Goal: Task Accomplishment & Management: Use online tool/utility

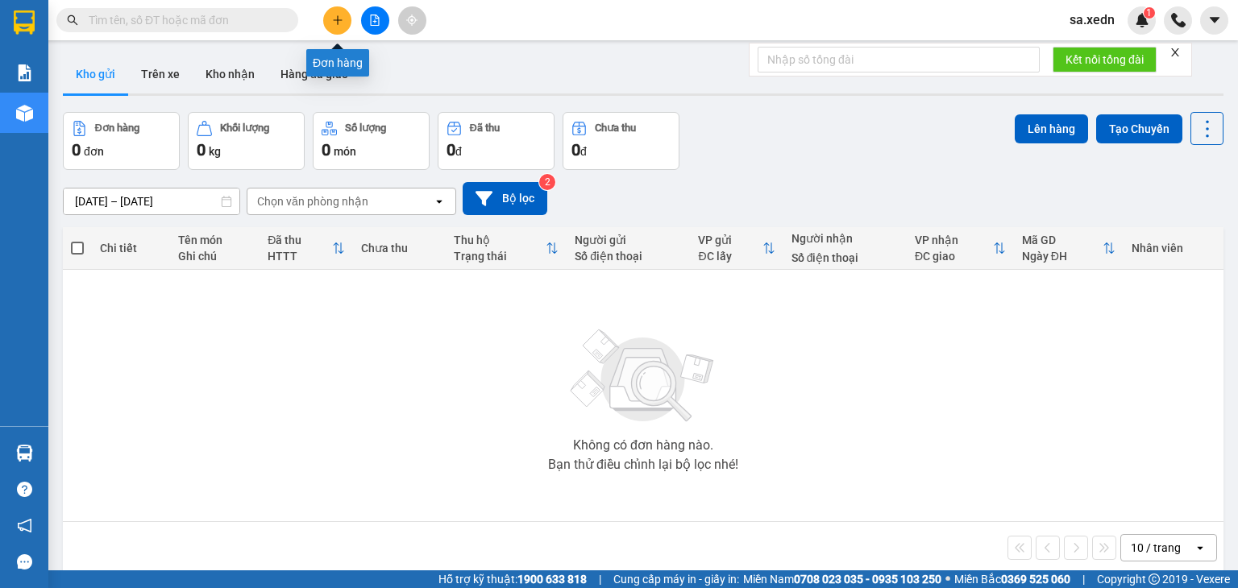
click at [342, 17] on icon "plus" at bounding box center [337, 20] width 11 height 11
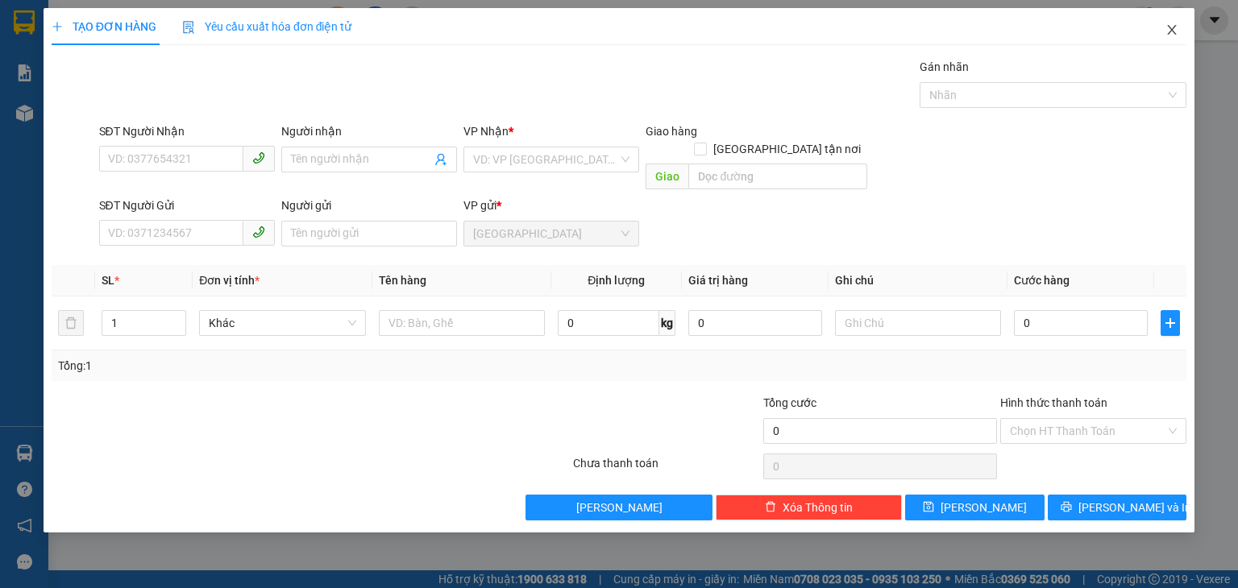
drag, startPoint x: 1158, startPoint y: 24, endPoint x: 1165, endPoint y: 30, distance: 9.2
click at [1160, 27] on span "Close" at bounding box center [1171, 30] width 45 height 45
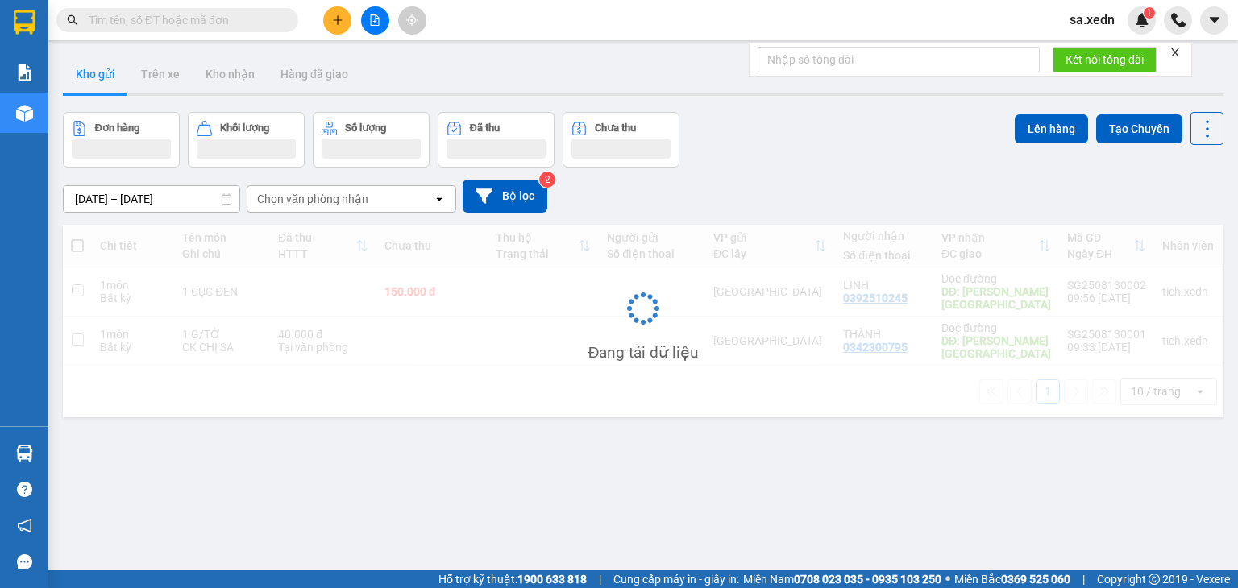
click at [1167, 31] on div at bounding box center [1178, 20] width 28 height 28
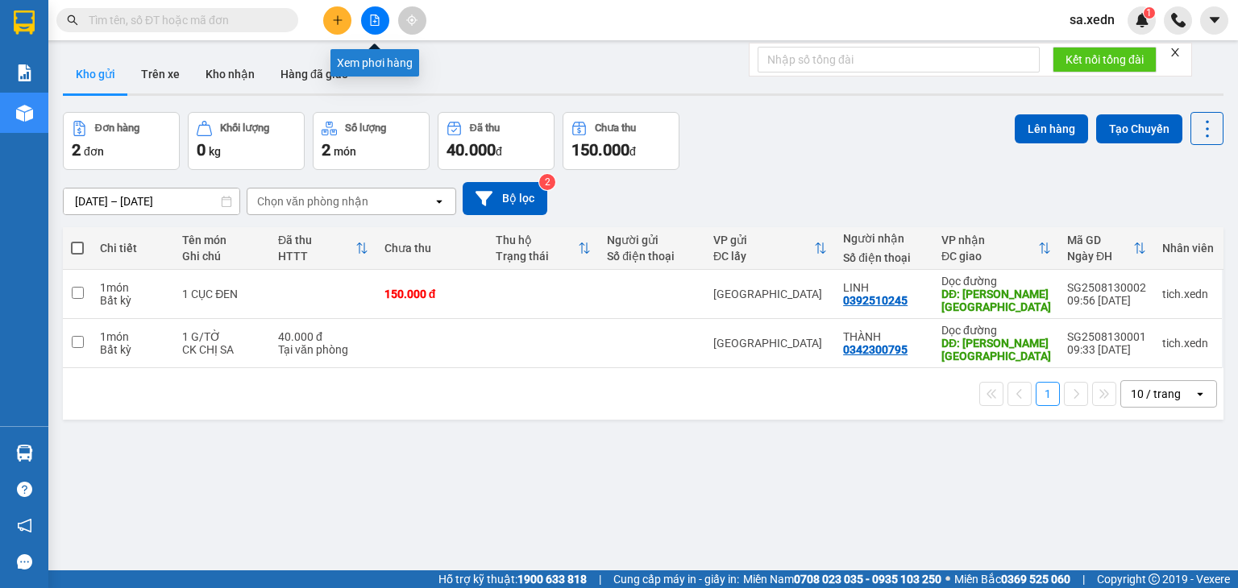
click at [379, 20] on icon "file-add" at bounding box center [374, 20] width 11 height 11
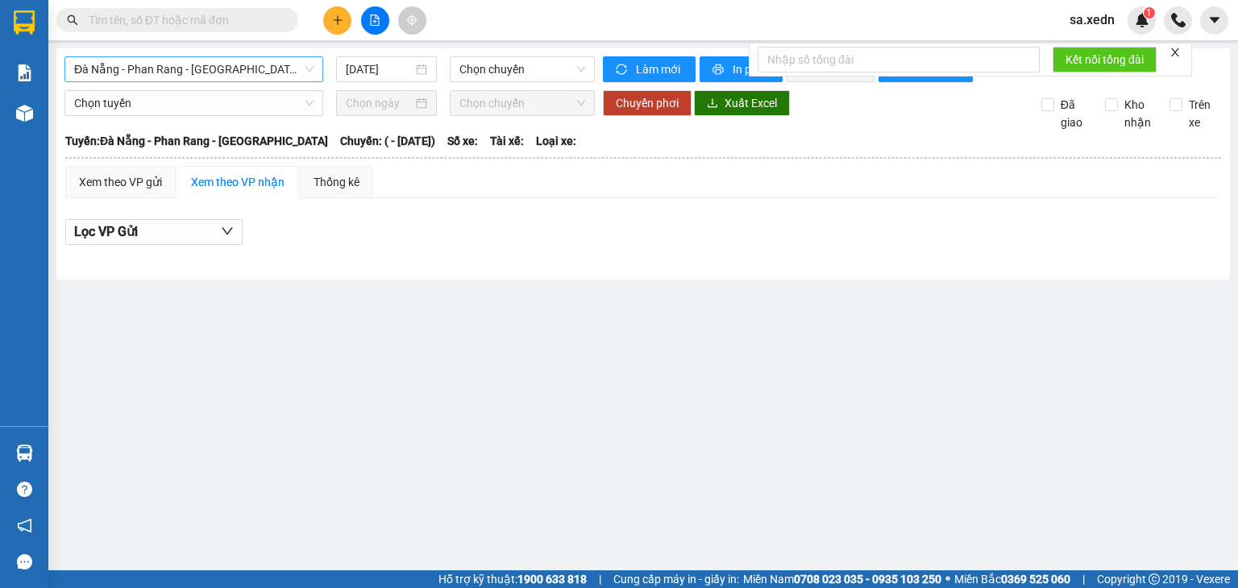
click at [218, 72] on span "Đà Nẵng - Phan Rang - [GEOGRAPHIC_DATA]" at bounding box center [193, 69] width 239 height 24
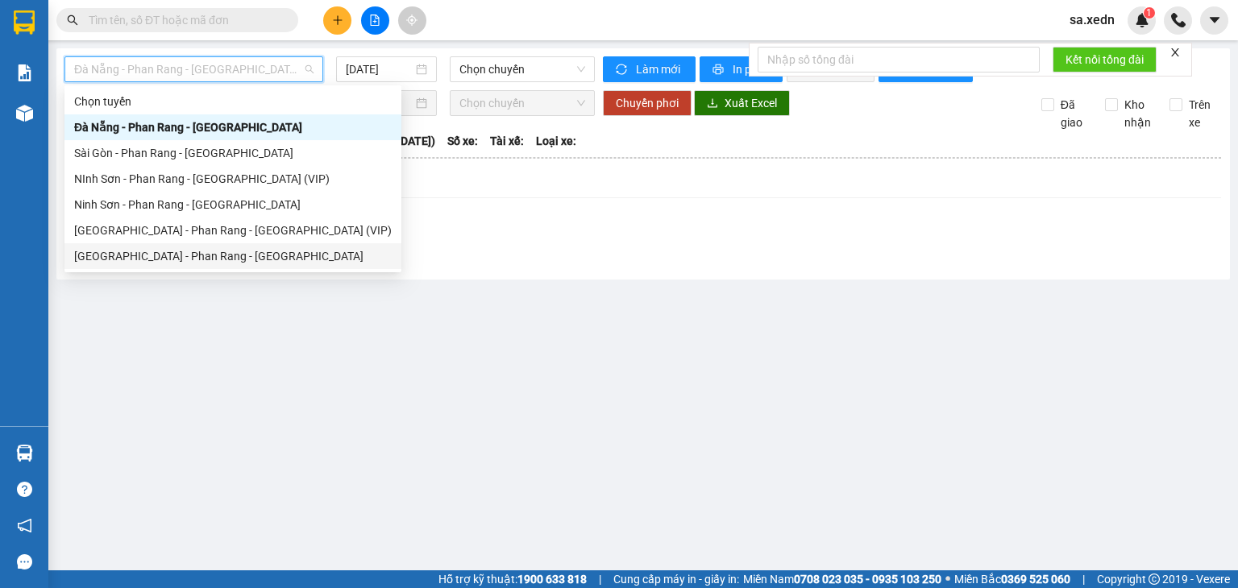
click at [170, 255] on div "[GEOGRAPHIC_DATA] - Phan Rang - [GEOGRAPHIC_DATA]" at bounding box center [233, 256] width 318 height 18
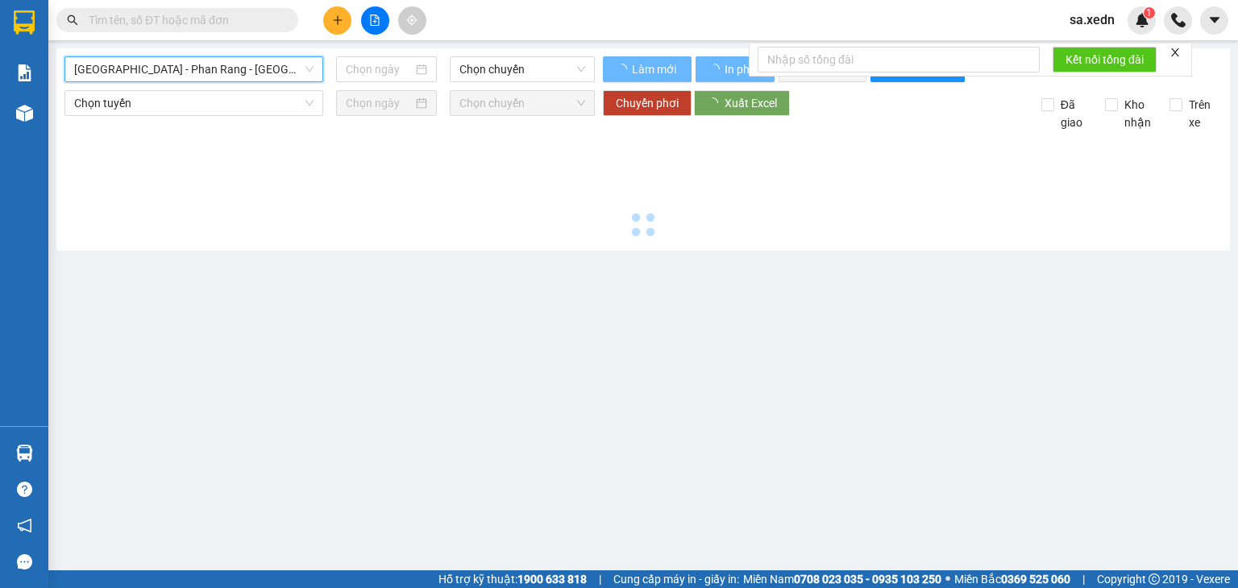
type input "[DATE]"
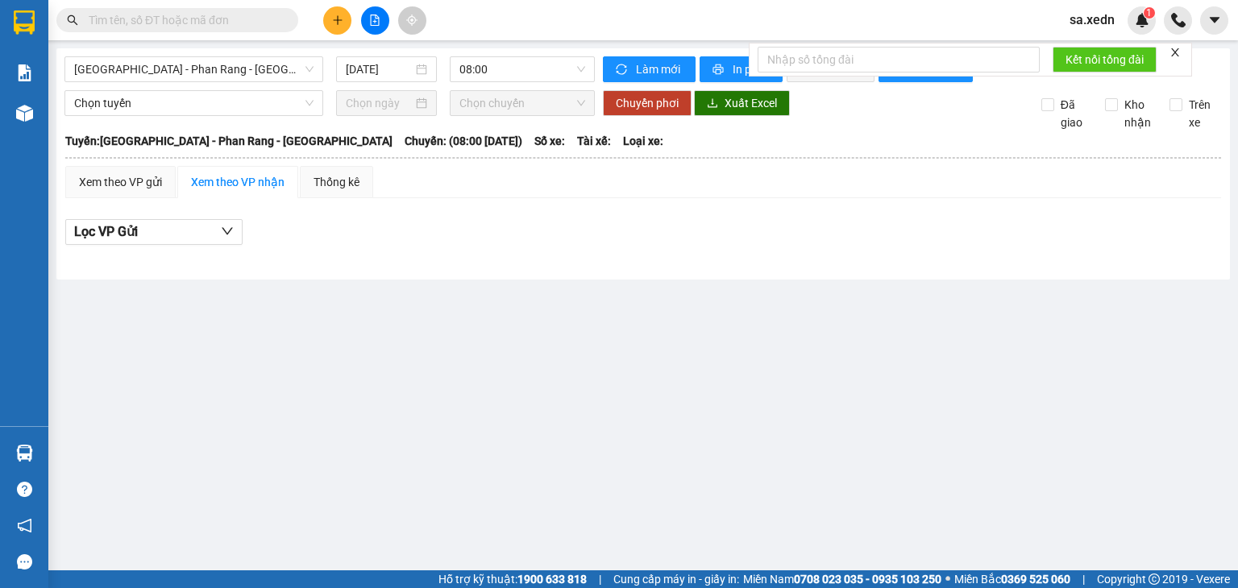
click at [217, 20] on input "text" at bounding box center [184, 20] width 190 height 18
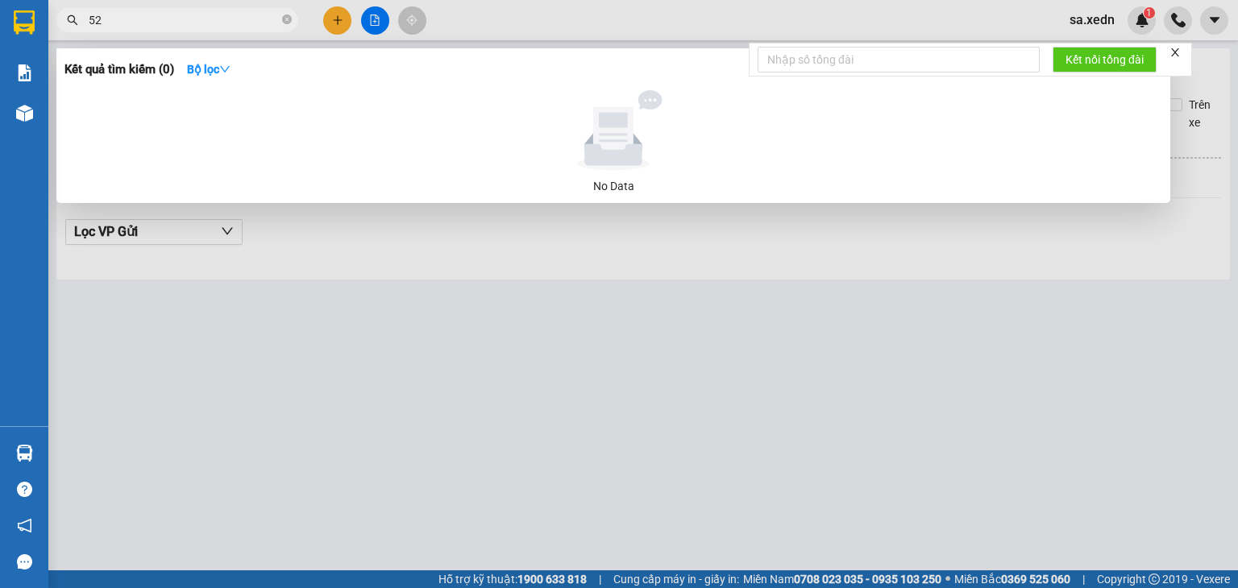
type input "522"
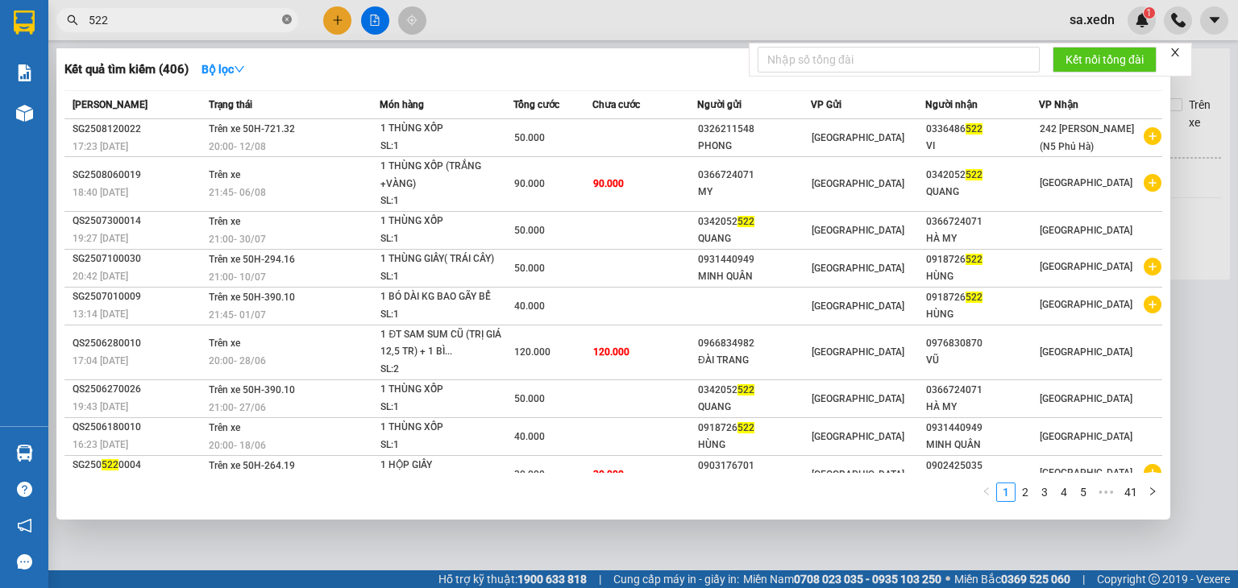
click at [283, 19] on icon "close-circle" at bounding box center [287, 20] width 10 height 10
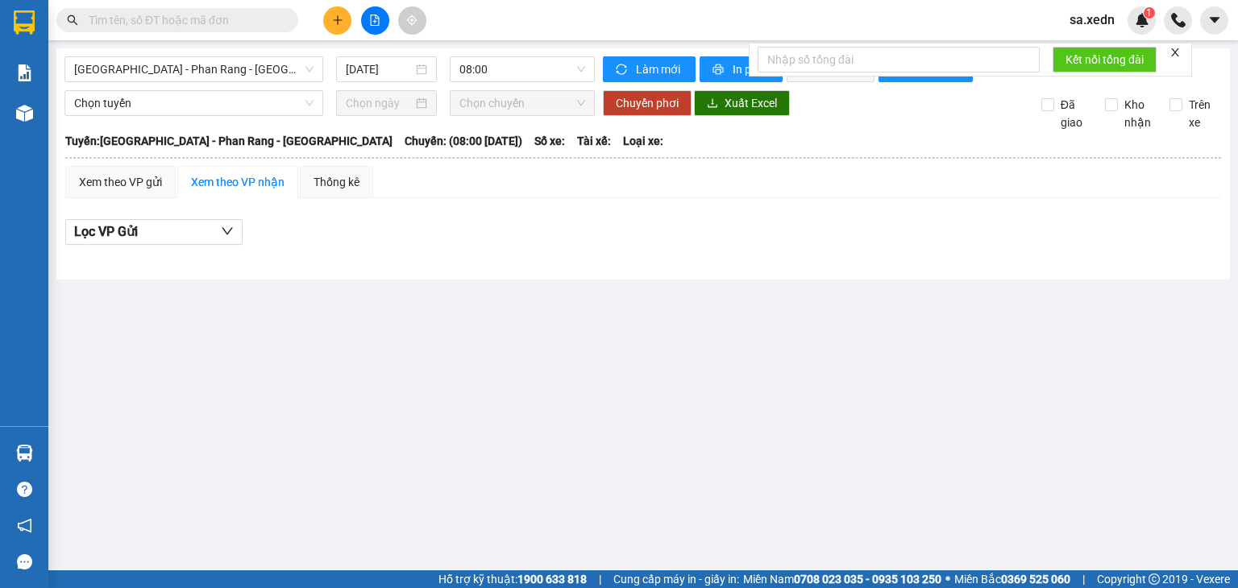
click at [186, 22] on input "text" at bounding box center [184, 20] width 190 height 18
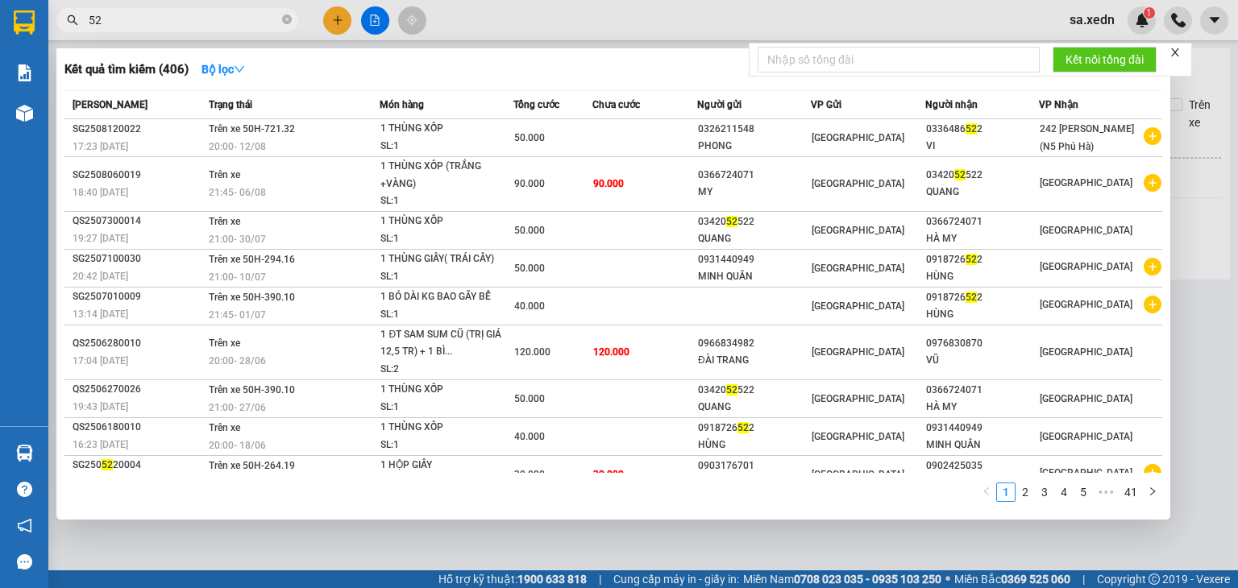
type input "522"
click at [285, 15] on icon "close-circle" at bounding box center [287, 20] width 10 height 10
